Goal: Transaction & Acquisition: Purchase product/service

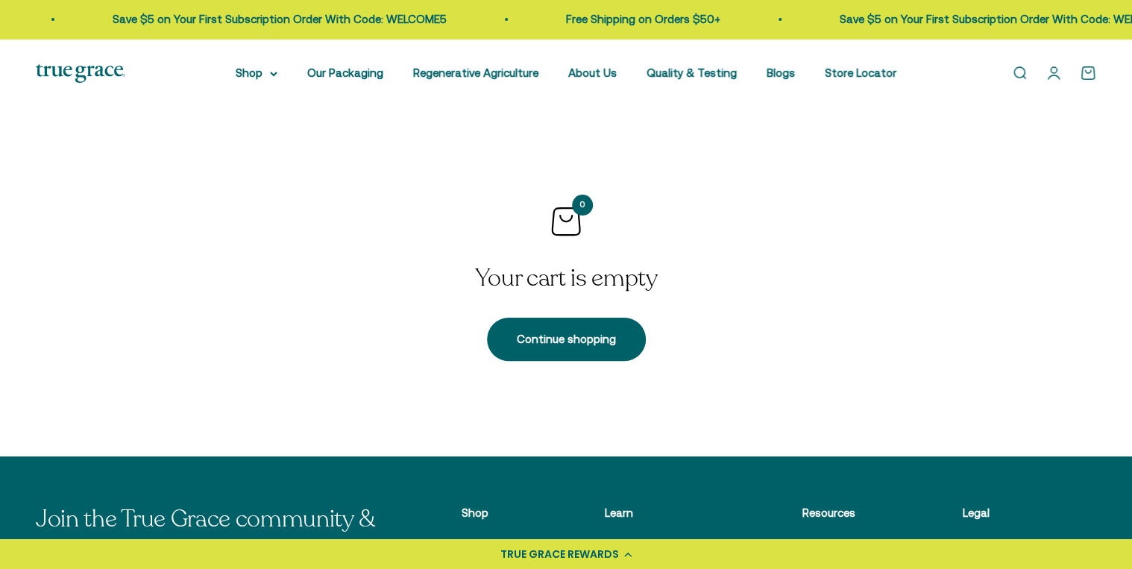
click at [87, 73] on img at bounding box center [80, 73] width 89 height 19
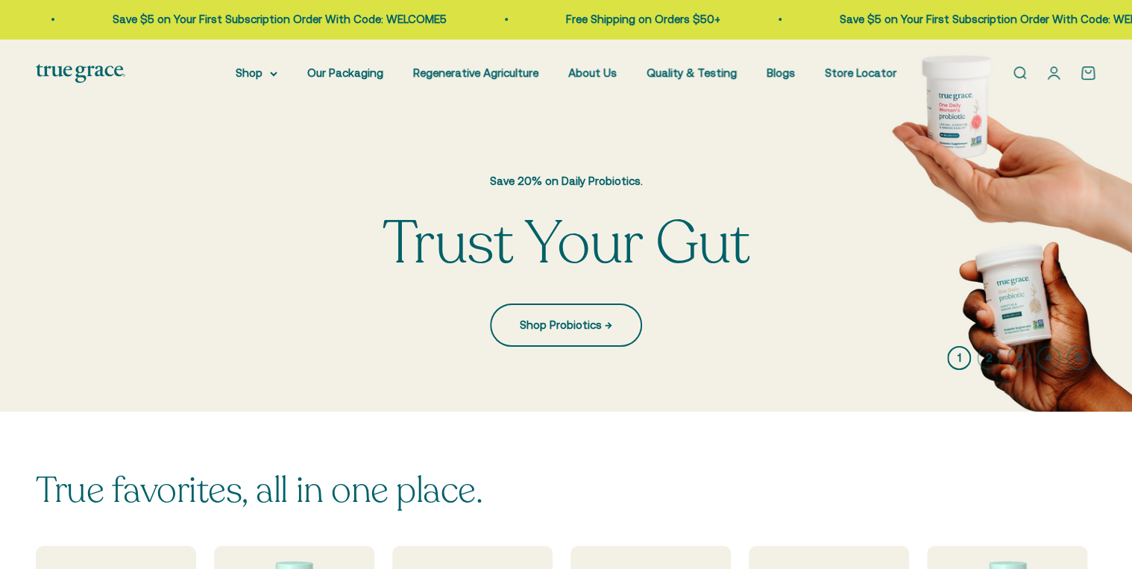
click at [558, 322] on link "Shop Probiotics →" at bounding box center [566, 324] width 152 height 43
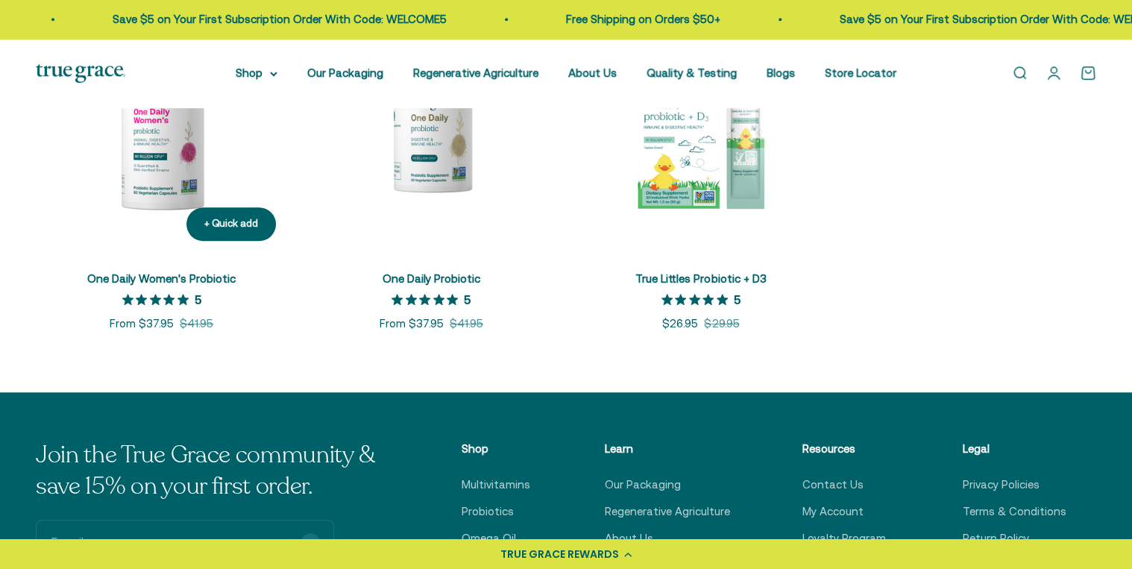
scroll to position [358, 0]
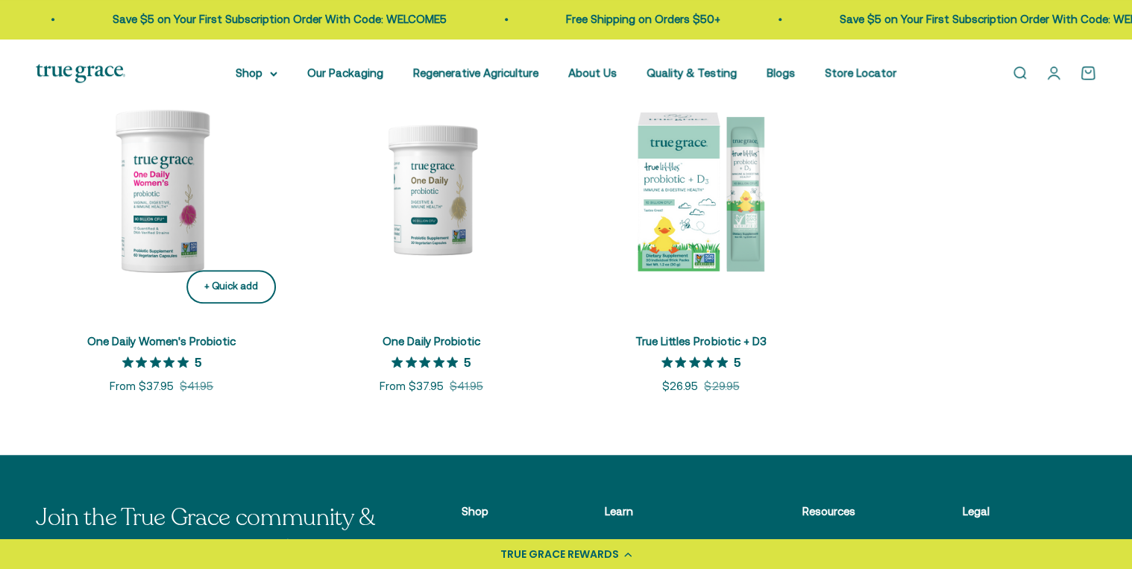
click at [242, 280] on div "+ Quick add" at bounding box center [231, 287] width 54 height 16
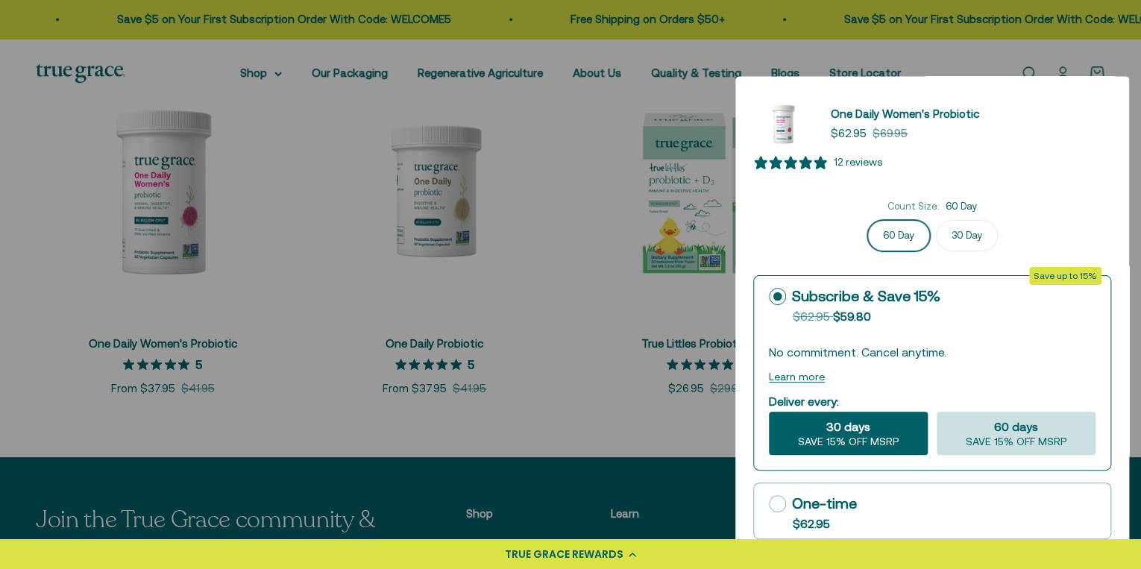
click at [1059, 434] on div "60 days SAVE 15% OFF MSRP" at bounding box center [1015, 433] width 159 height 43
click at [936, 412] on input "60 days SAVE 15% OFF MSRP" at bounding box center [936, 411] width 1 height 1
radio input "true"
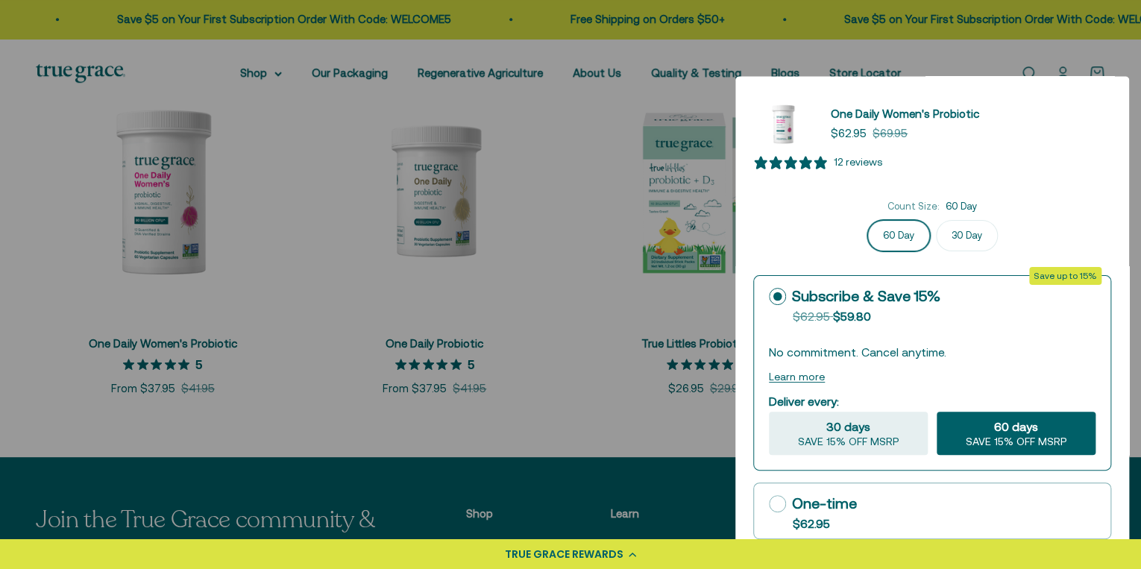
click at [810, 379] on button "Learn more" at bounding box center [797, 377] width 56 height 12
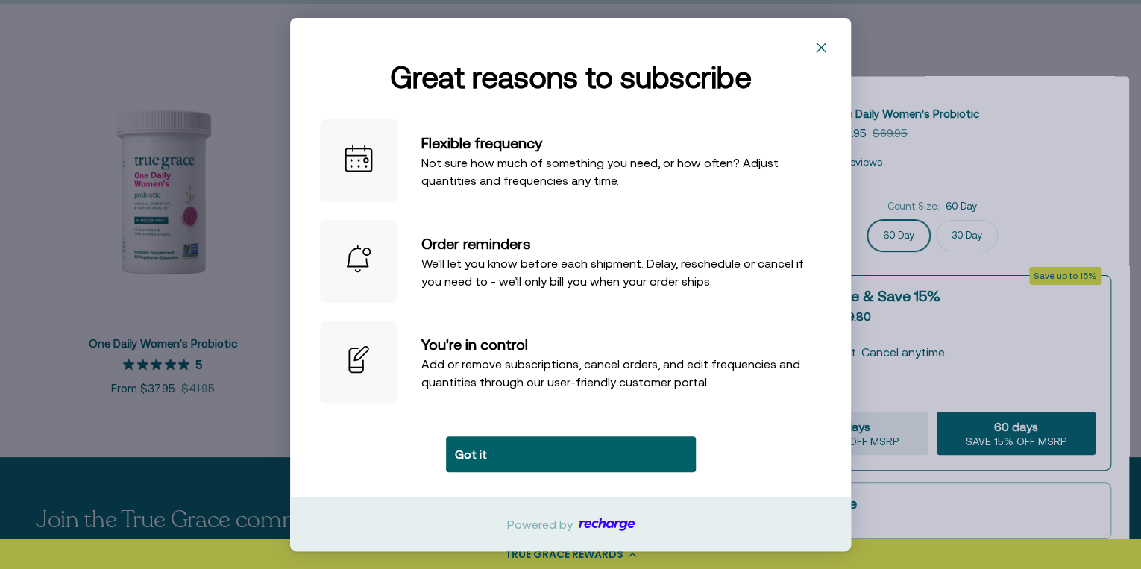
click at [819, 34] on div "Learn more" at bounding box center [570, 39] width 561 height 42
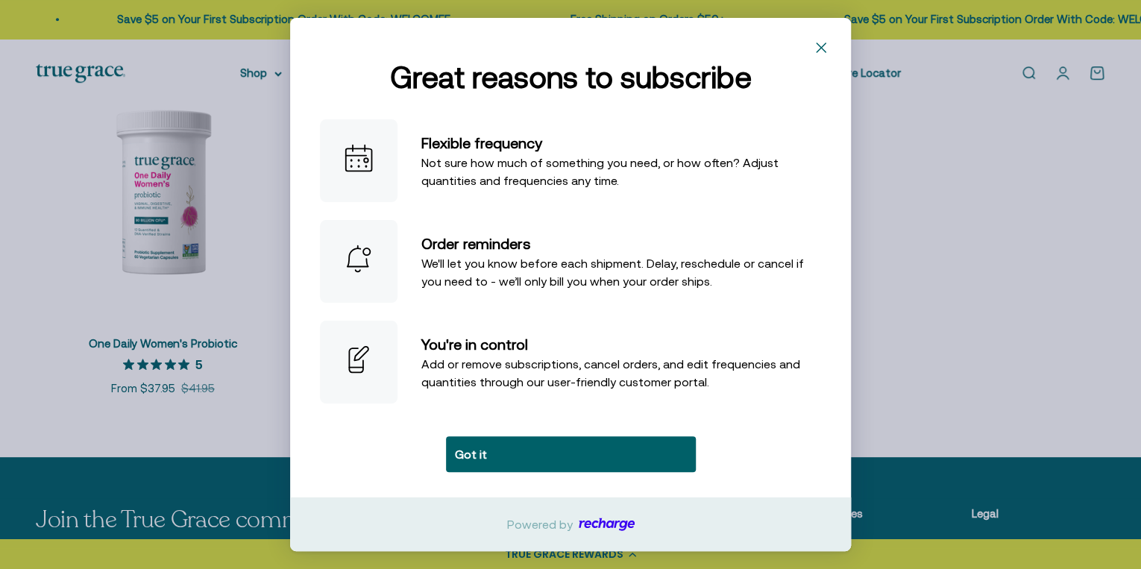
click at [819, 43] on rect "Close" at bounding box center [821, 48] width 24 height 24
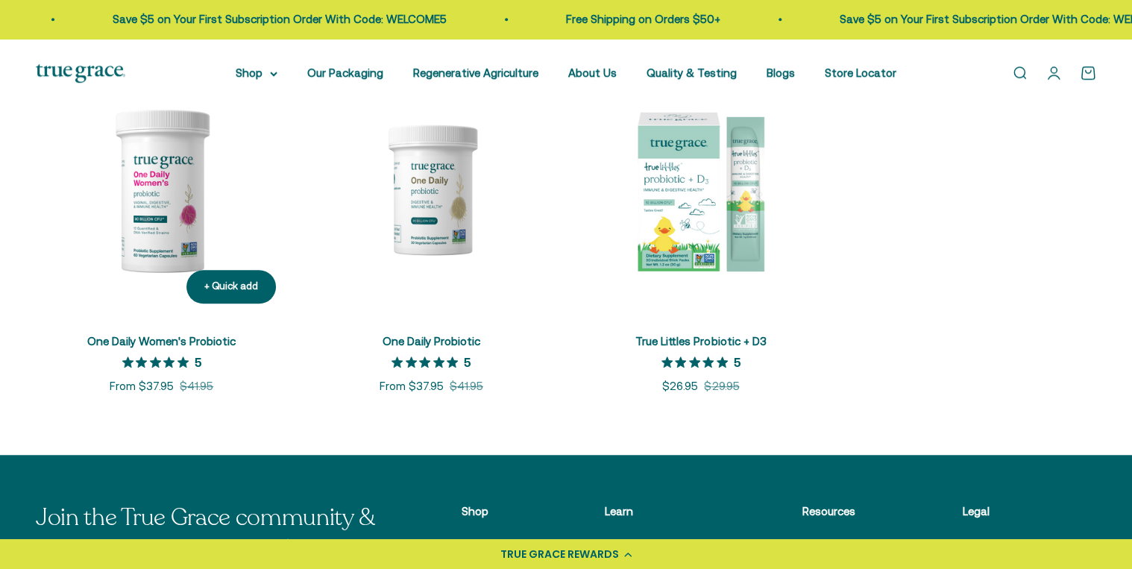
click at [173, 230] on img at bounding box center [162, 189] width 252 height 252
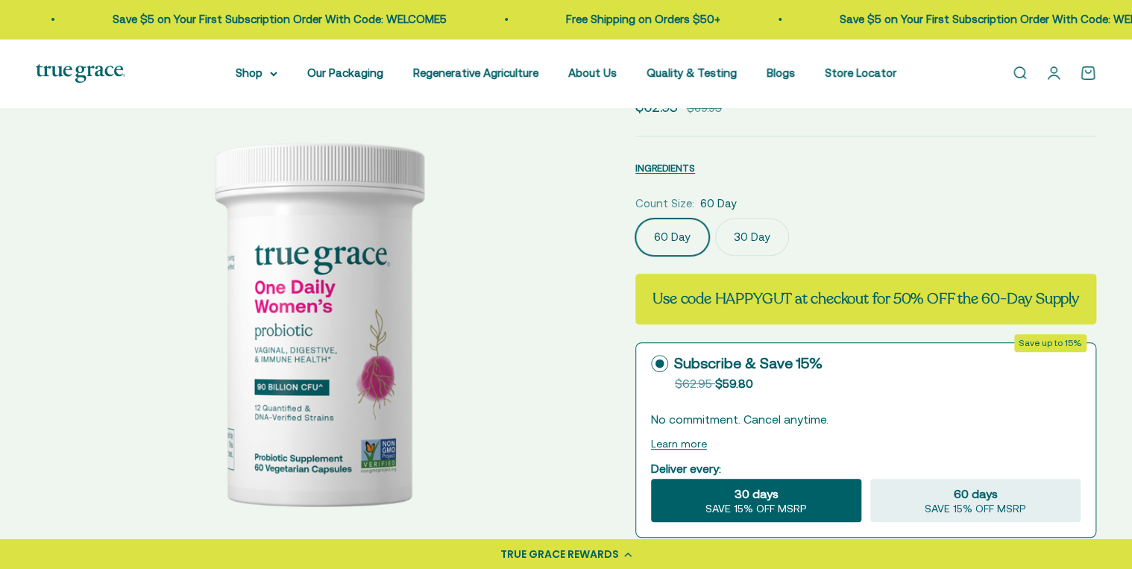
select select "3"
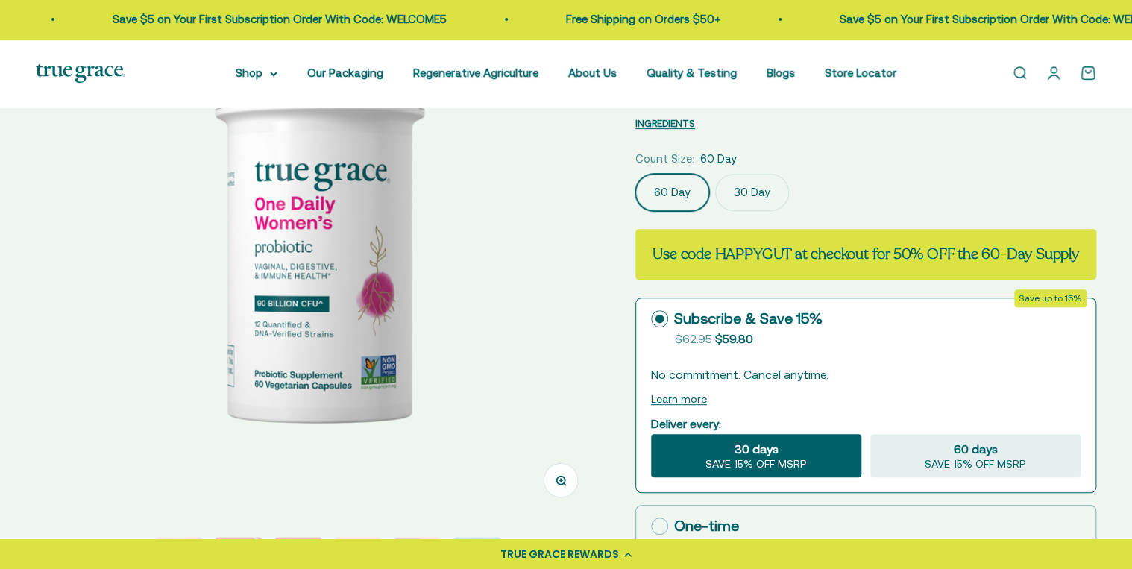
scroll to position [179, 0]
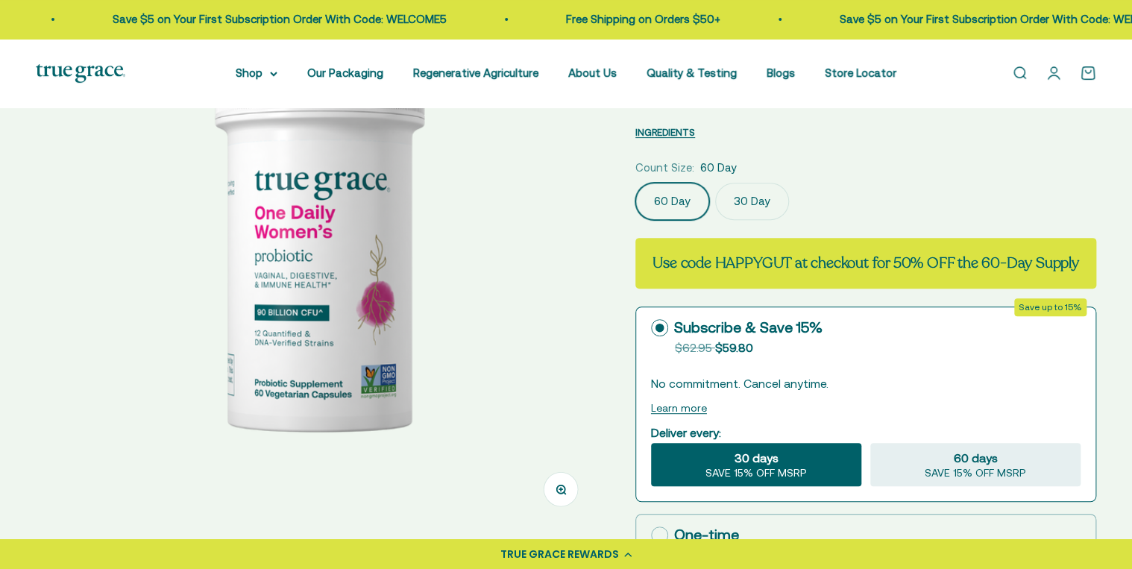
click at [751, 198] on label "30 Day" at bounding box center [752, 201] width 74 height 37
click at [635, 183] on input "30 Day" at bounding box center [634, 182] width 1 height 1
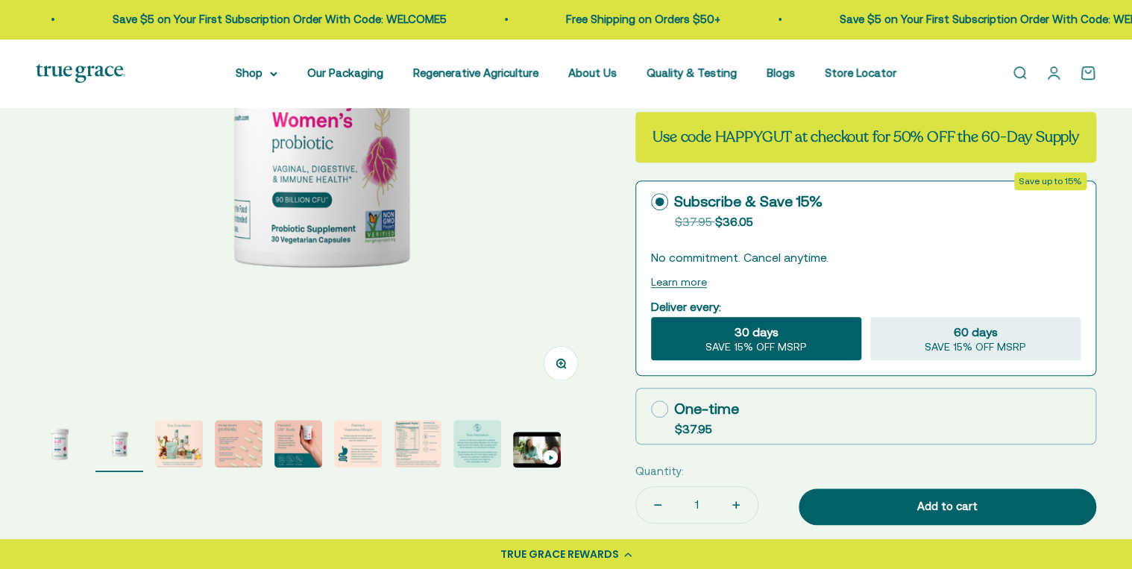
scroll to position [239, 0]
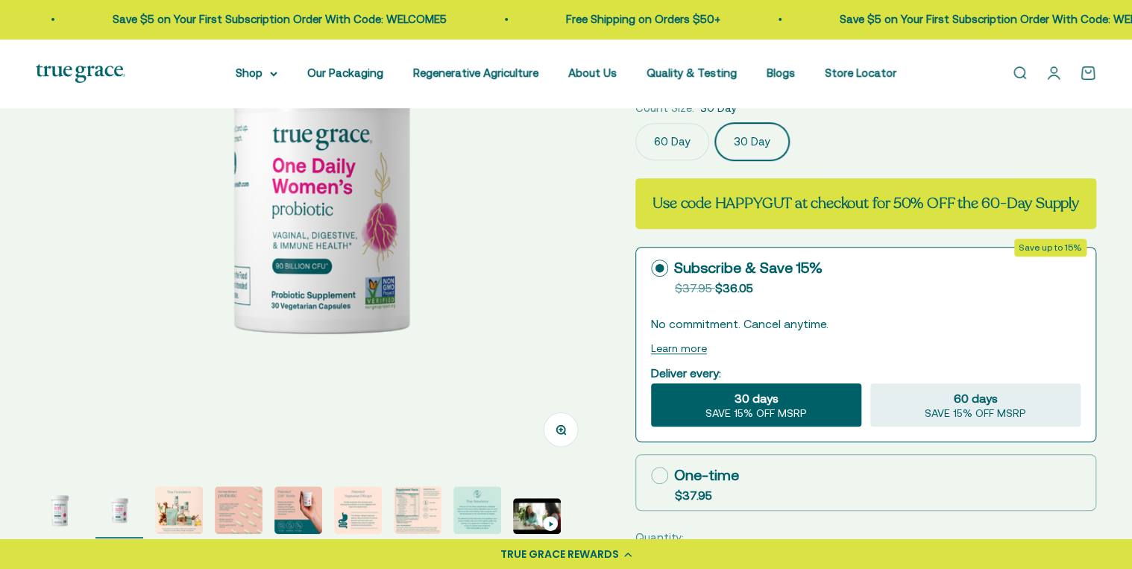
click at [658, 148] on label "60 Day" at bounding box center [672, 141] width 74 height 37
click at [635, 123] on input "60 Day" at bounding box center [634, 122] width 1 height 1
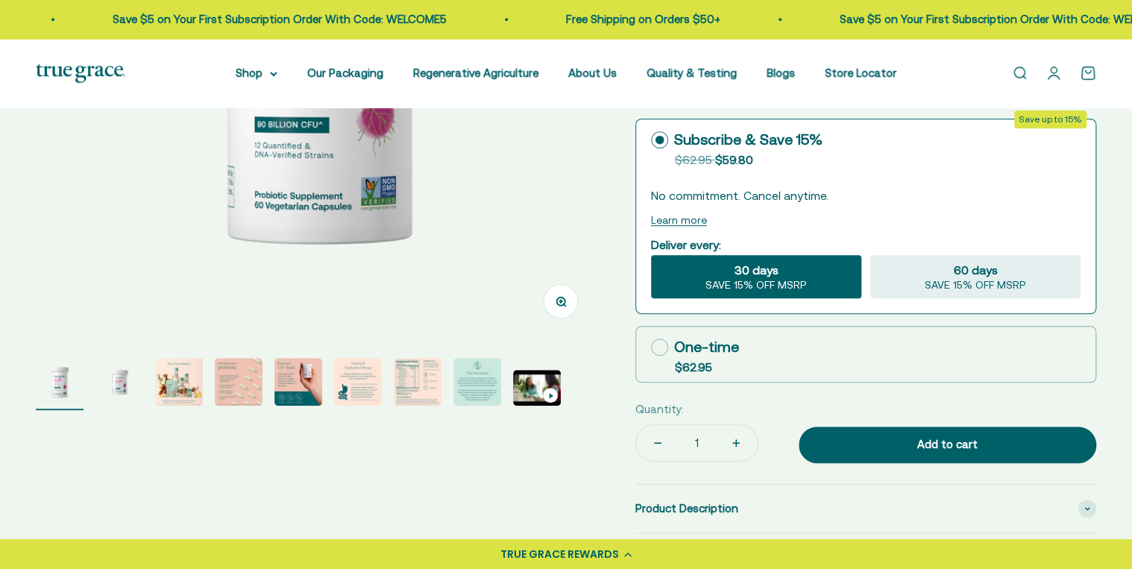
scroll to position [476, 0]
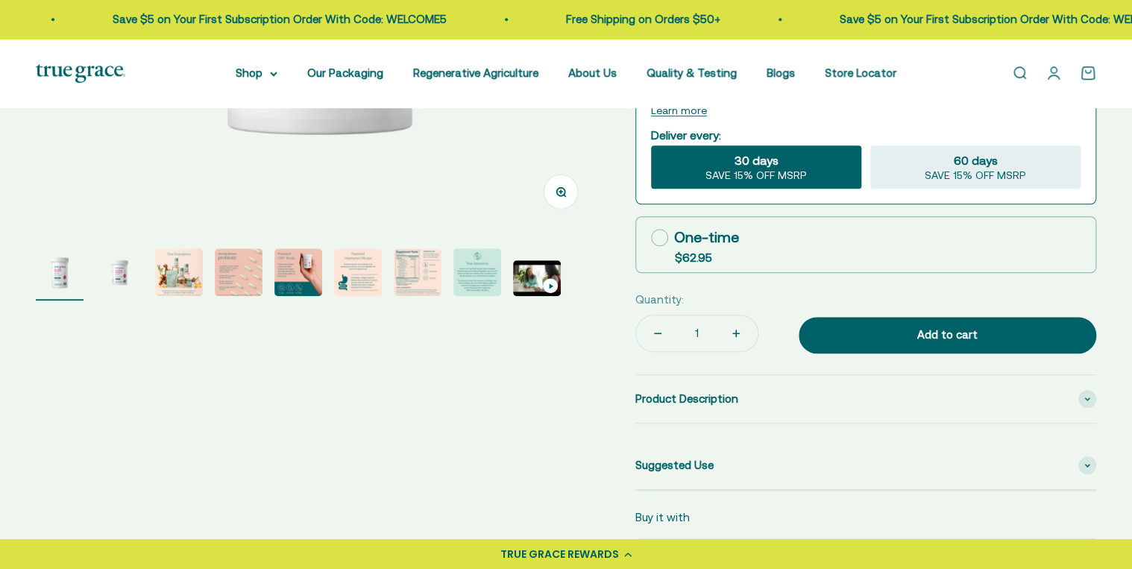
click at [658, 242] on icon at bounding box center [659, 237] width 17 height 17
click at [651, 238] on input "One-time $62.95" at bounding box center [650, 237] width 1 height 1
radio input "true"
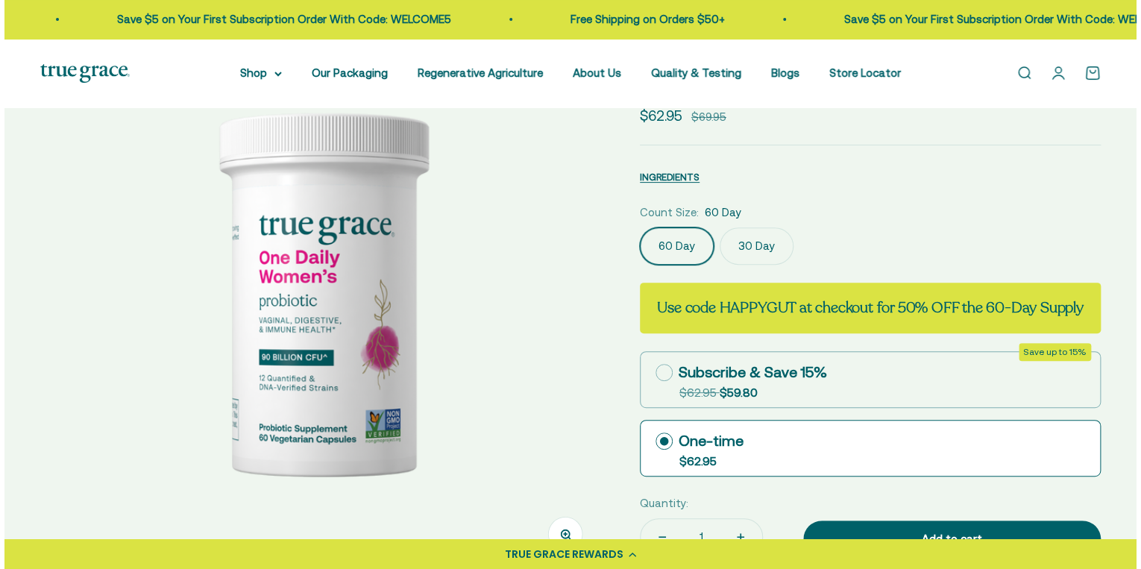
scroll to position [238, 0]
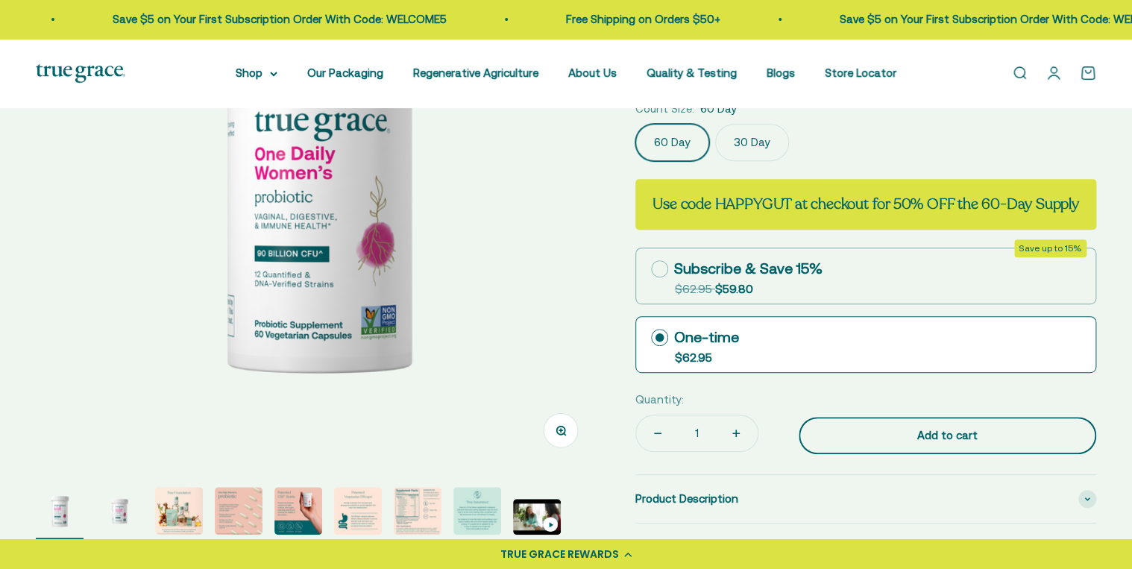
click at [993, 423] on button "Add to cart" at bounding box center [946, 435] width 297 height 37
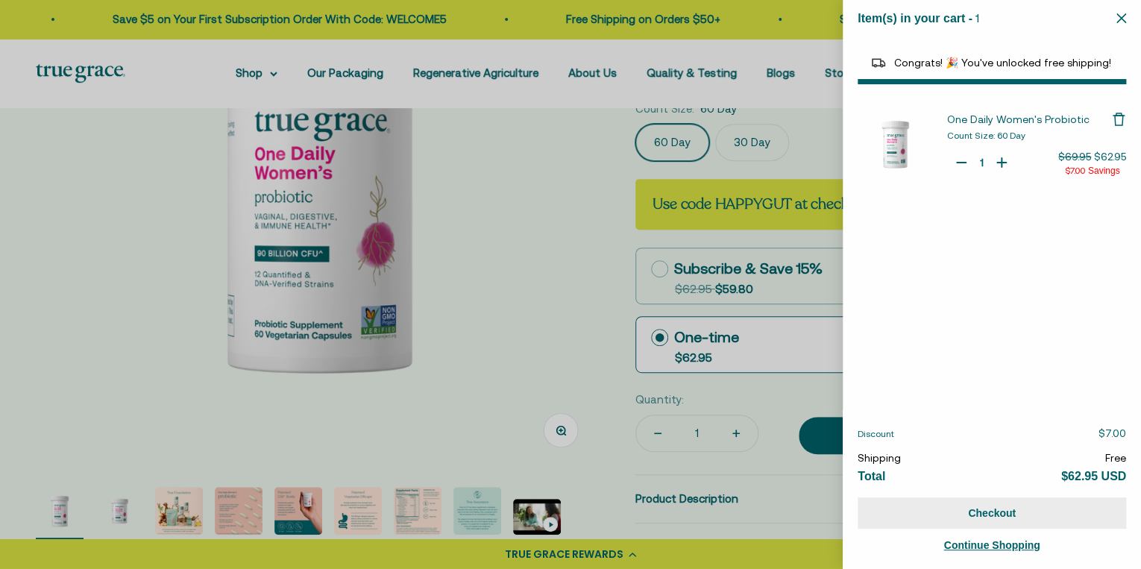
select select "40055698129088"
select select "44882806636758"
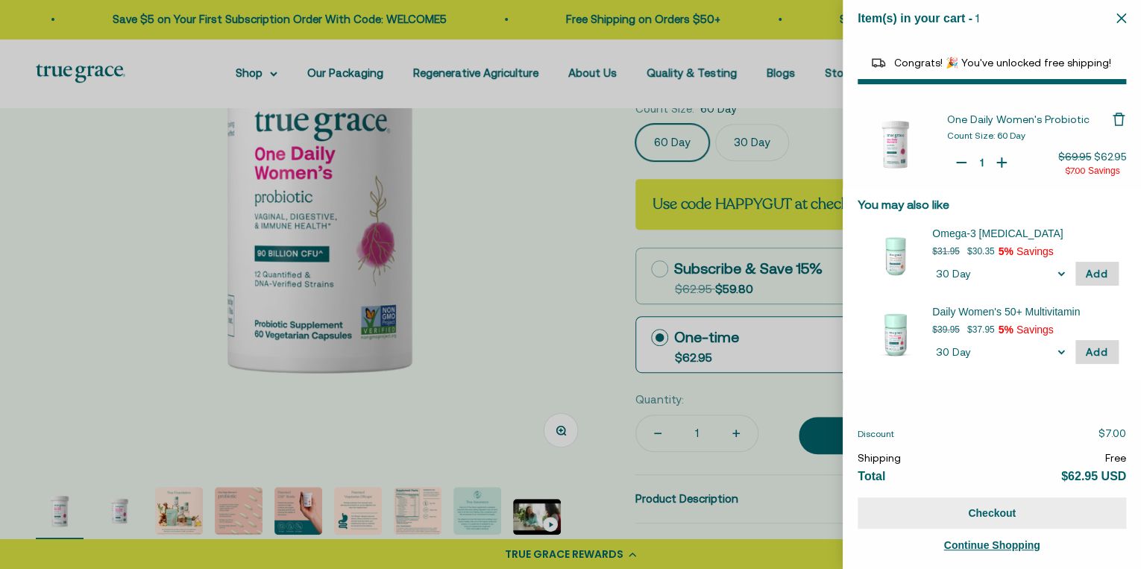
click at [1024, 515] on button "Checkout" at bounding box center [991, 512] width 268 height 31
